Goal: Register for event/course

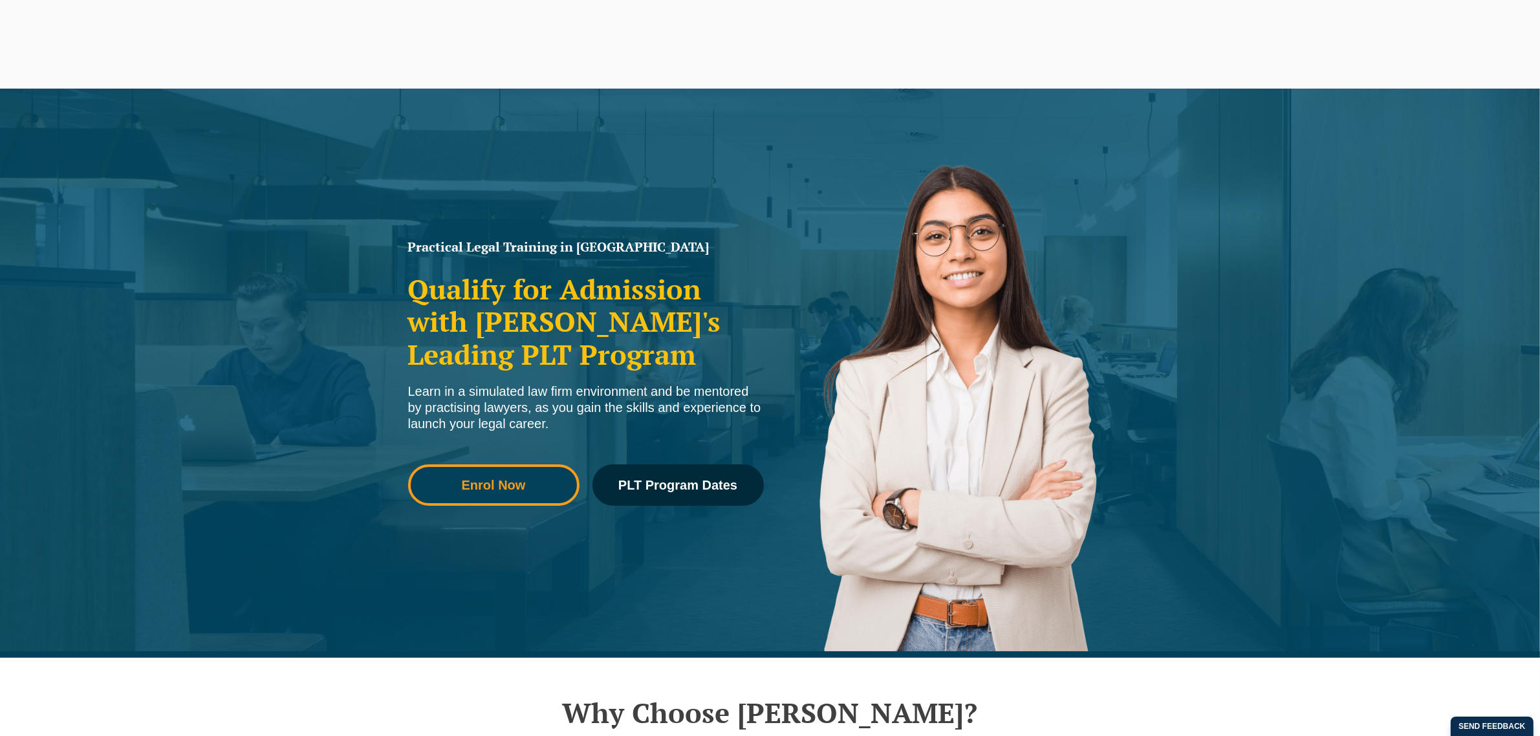
click at [522, 475] on link "Enrol Now" at bounding box center [493, 484] width 171 height 41
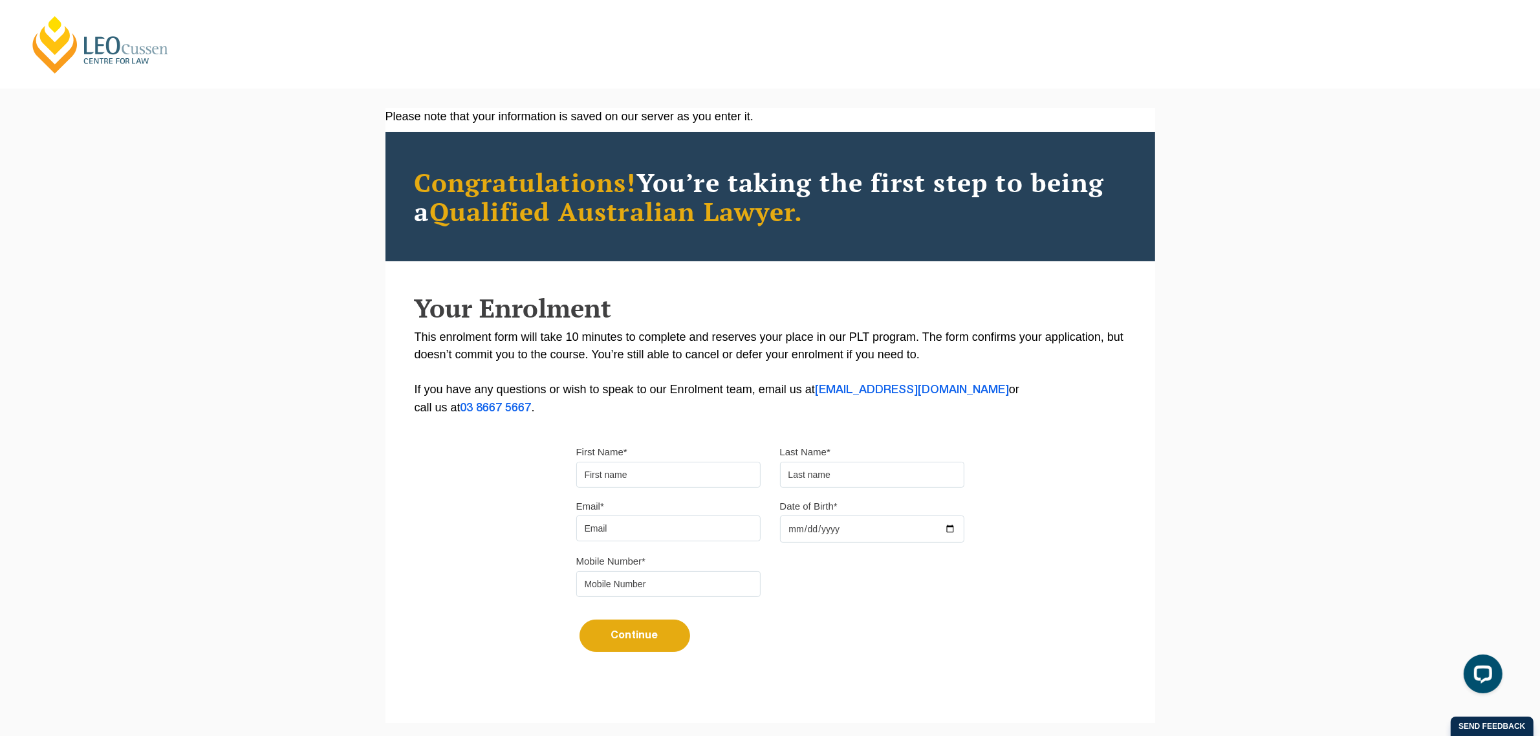
click at [1259, 214] on div "Please note that your information is saved on our server as you enter it. Congr…" at bounding box center [770, 416] width 1540 height 654
